Goal: Obtain resource: Download file/media

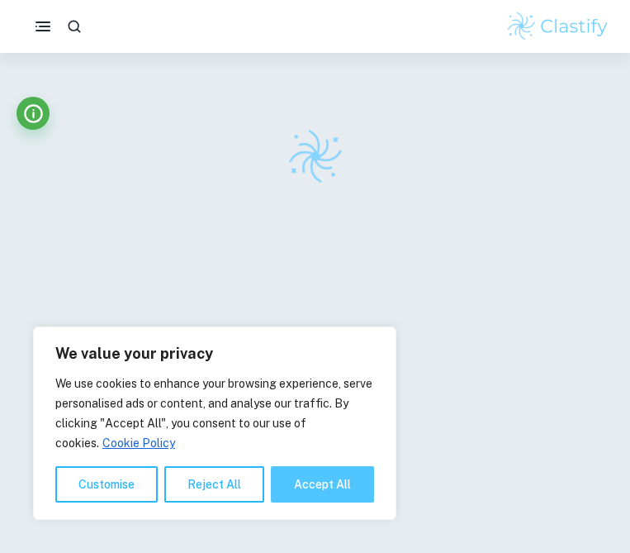
click at [303, 490] on button "Accept All" at bounding box center [322, 484] width 103 height 36
checkbox input "true"
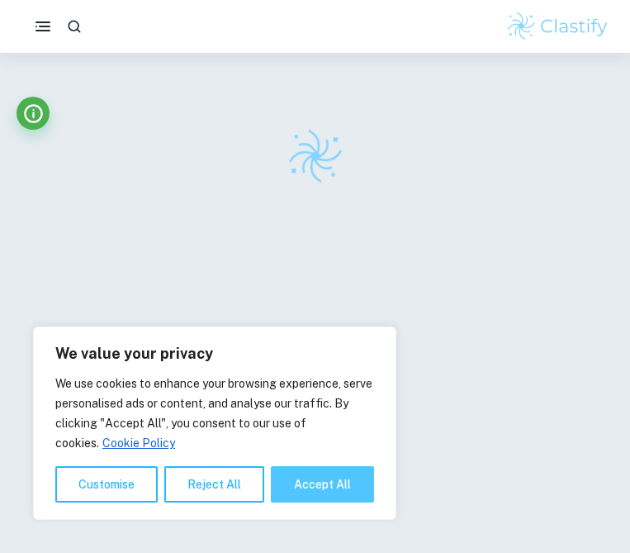
checkbox input "true"
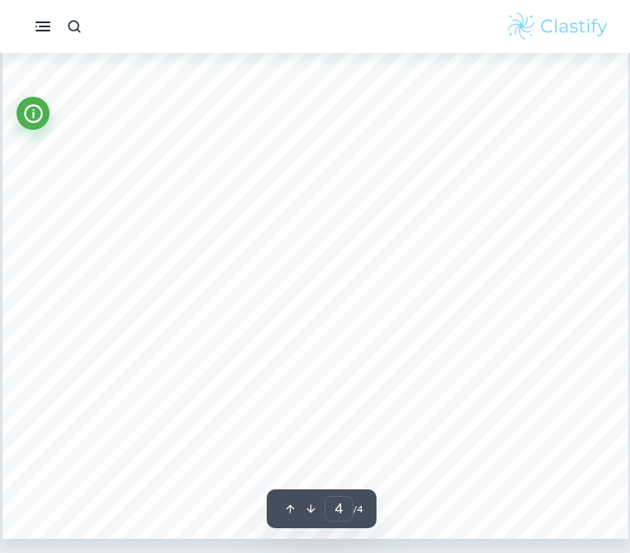
scroll to position [3000, 0]
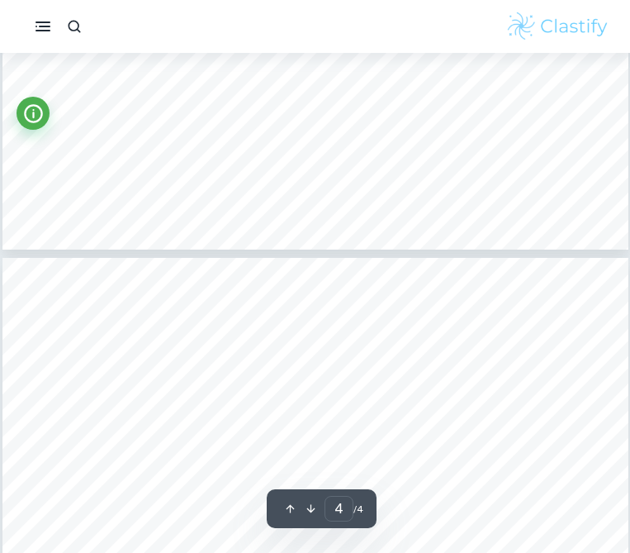
type input "3"
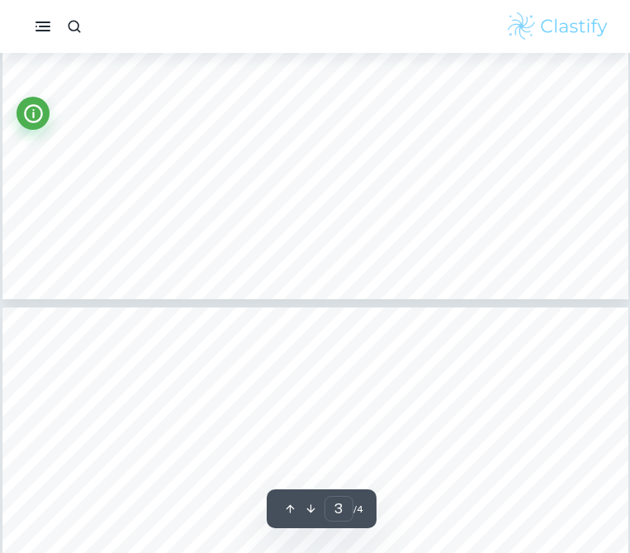
scroll to position [2416, 0]
